Goal: Task Accomplishment & Management: Use online tool/utility

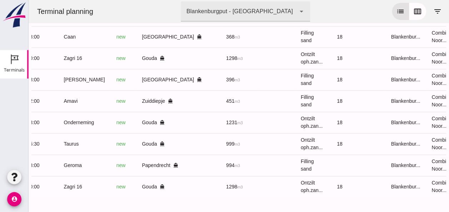
scroll to position [0, 189]
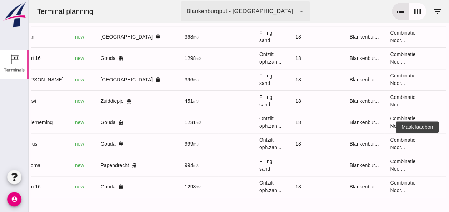
click at [448, 141] on icon "receipt_long" at bounding box center [454, 144] width 6 height 6
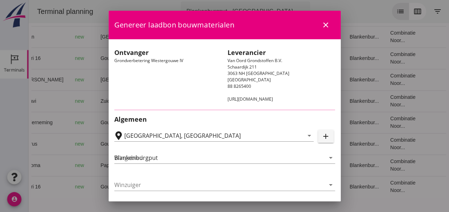
type input "Loswal Fa. J. Bos&Zonen, [GEOGRAPHIC_DATA]"
type input "Taurus"
type input "Rianne"
type input "999"
type input "Ontzilt oph.zand [75] (6120)"
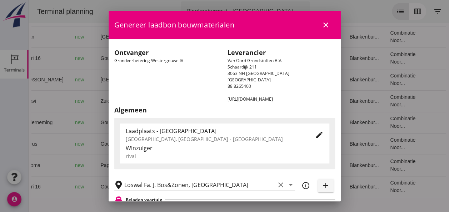
scroll to position [143, 0]
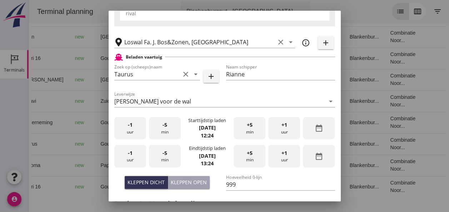
click at [130, 132] on div "-1 uur" at bounding box center [130, 128] width 32 height 22
click at [247, 127] on span "+5" at bounding box center [250, 125] width 6 height 8
click at [134, 156] on div "-1 uur" at bounding box center [130, 156] width 32 height 22
click at [165, 155] on span "-5" at bounding box center [164, 153] width 5 height 8
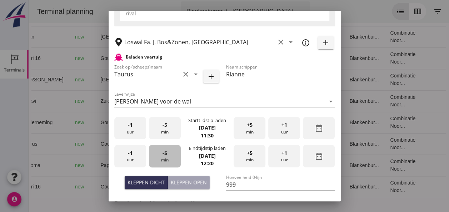
click at [165, 155] on span "-5" at bounding box center [164, 153] width 5 height 8
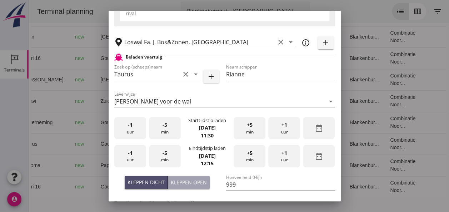
drag, startPoint x: 152, startPoint y: 185, endPoint x: 156, endPoint y: 183, distance: 4.5
click at [152, 185] on div "Kleppen dicht" at bounding box center [145, 181] width 37 height 7
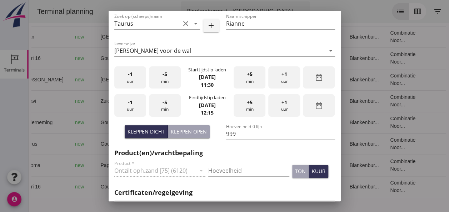
scroll to position [250, 0]
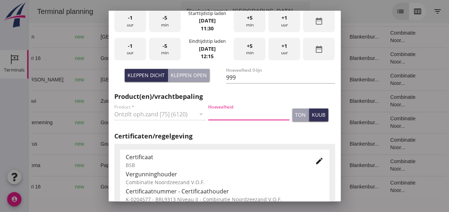
click at [227, 114] on input "Hoeveelheid" at bounding box center [248, 113] width 81 height 11
type input "999"
click at [315, 161] on icon "edit" at bounding box center [319, 161] width 9 height 9
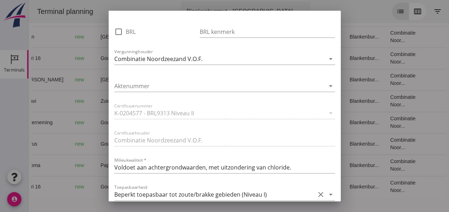
scroll to position [428, 0]
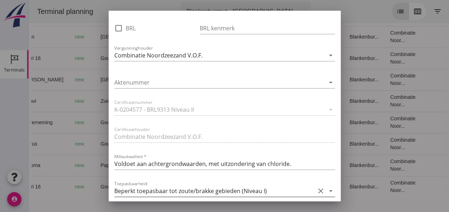
click at [326, 191] on icon "arrow_drop_down" at bounding box center [330, 191] width 9 height 9
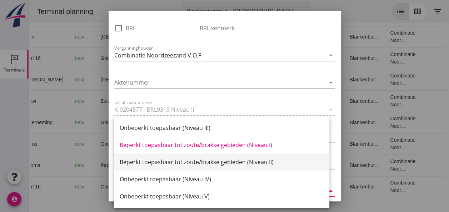
click at [260, 161] on div "Beperkt toepasbaar tot zoute/brakke gebieden (Niveau II)" at bounding box center [222, 162] width 204 height 9
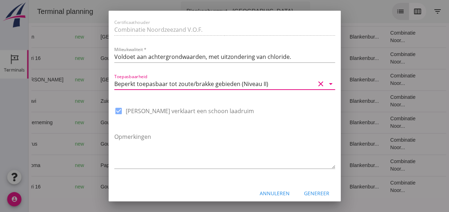
scroll to position [541, 0]
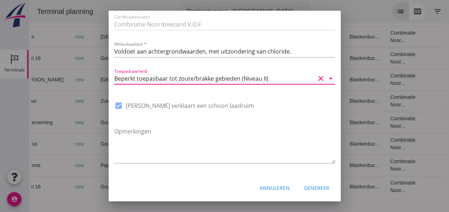
click at [310, 189] on div "Genereer" at bounding box center [316, 187] width 25 height 7
